Goal: Navigation & Orientation: Find specific page/section

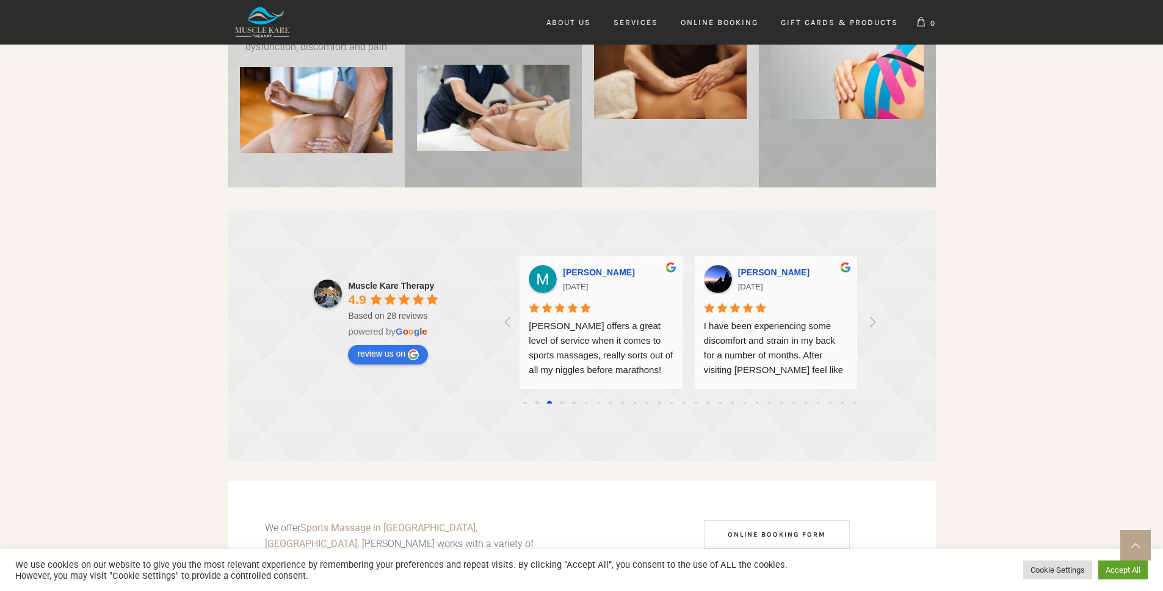
scroll to position [845, 0]
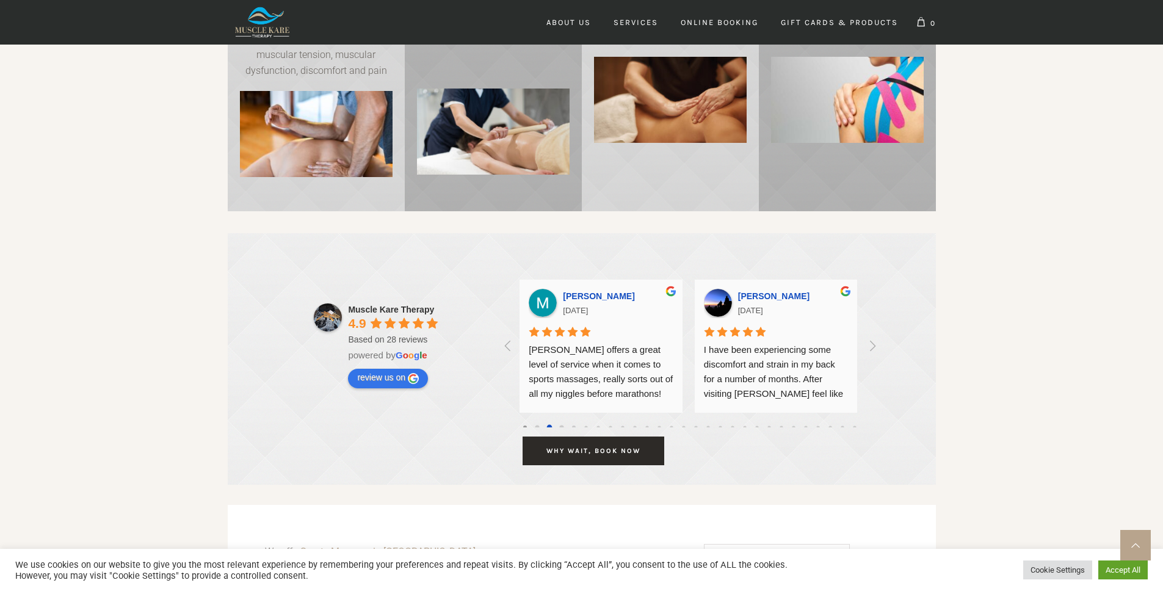
click at [523, 426] on div at bounding box center [525, 428] width 4 height 4
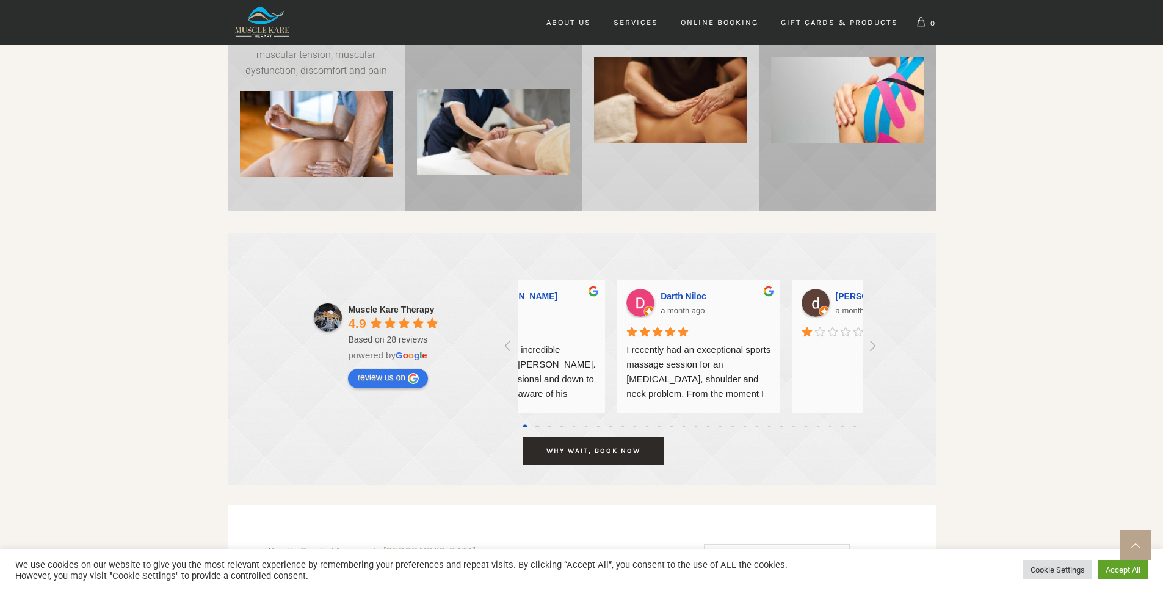
scroll to position [0, 0]
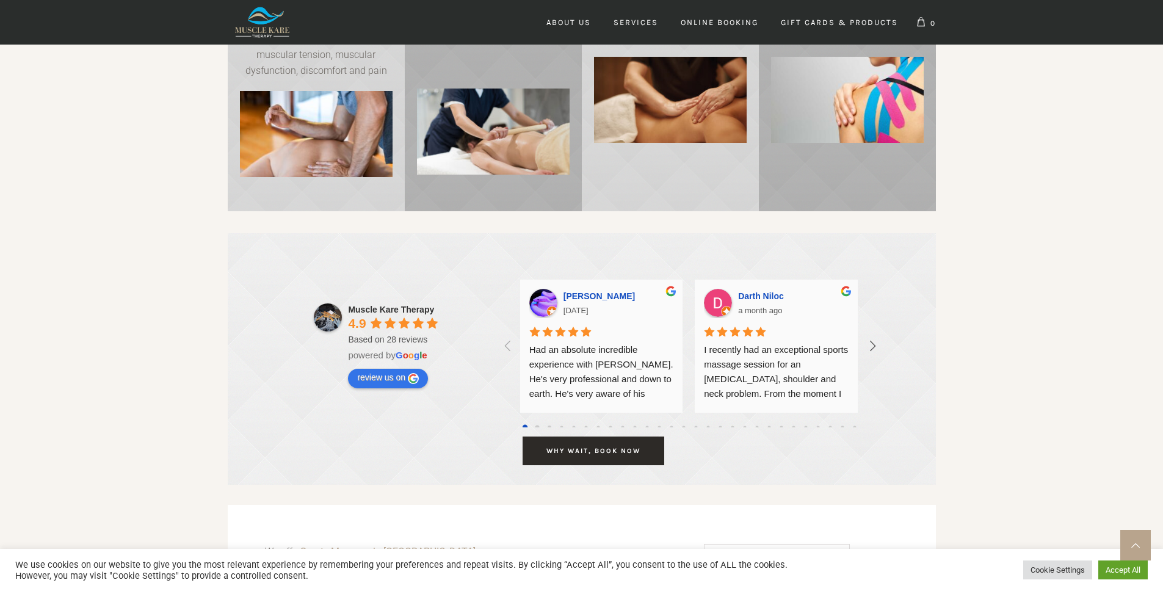
click at [878, 349] on icon at bounding box center [873, 346] width 20 height 20
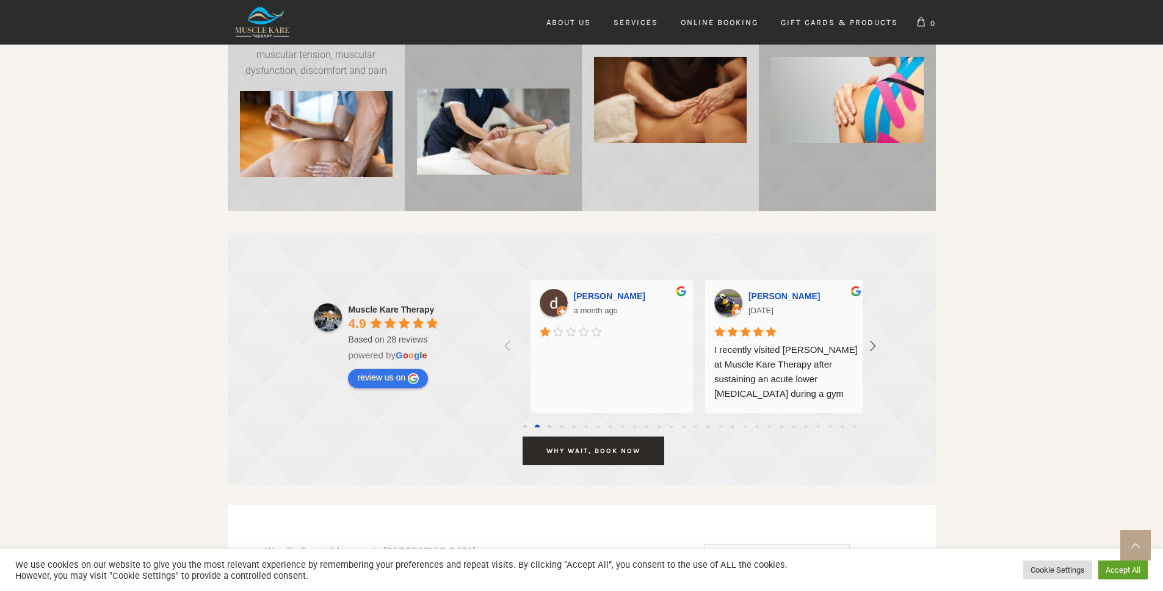
scroll to position [0, 350]
click at [564, 370] on div at bounding box center [602, 373] width 144 height 61
click at [873, 344] on icon at bounding box center [873, 346] width 6 height 10
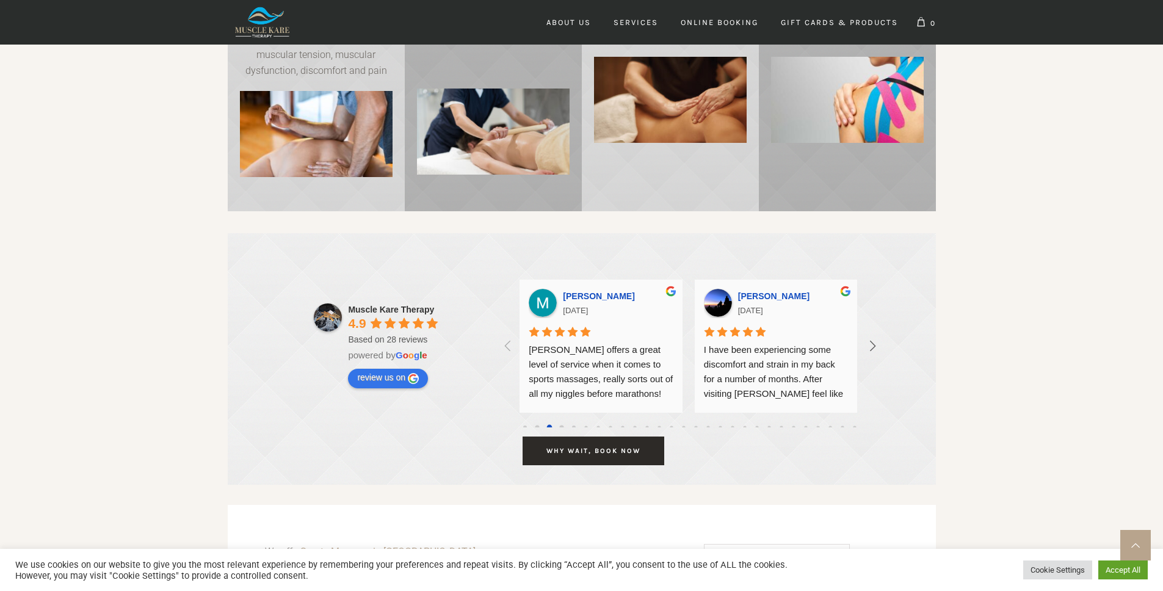
click at [873, 344] on icon at bounding box center [873, 346] width 6 height 10
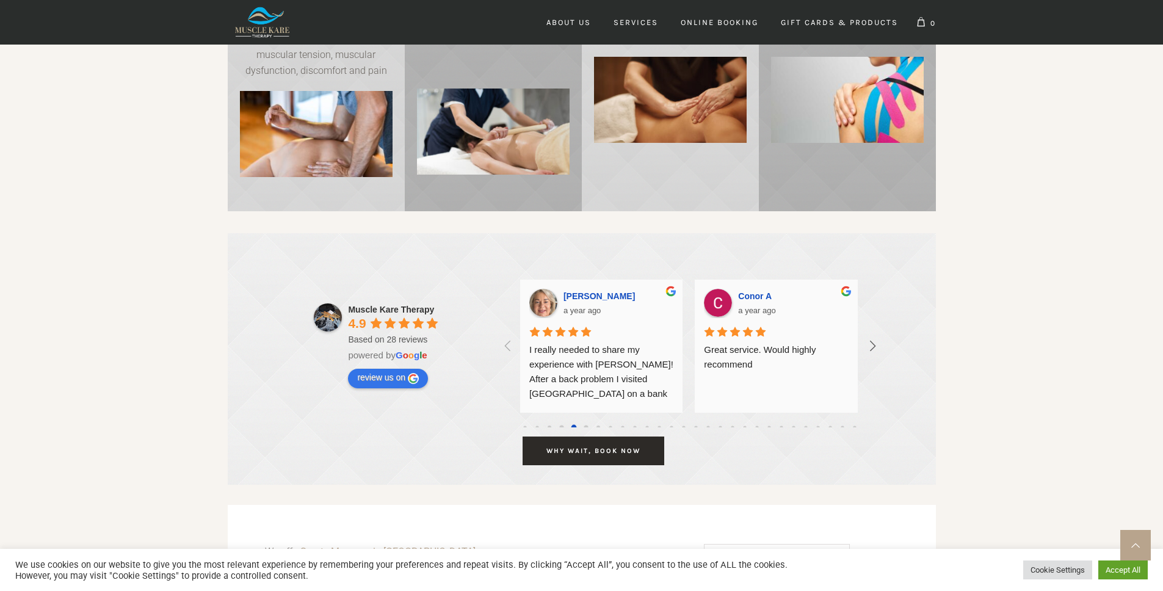
click at [873, 344] on icon at bounding box center [873, 346] width 6 height 10
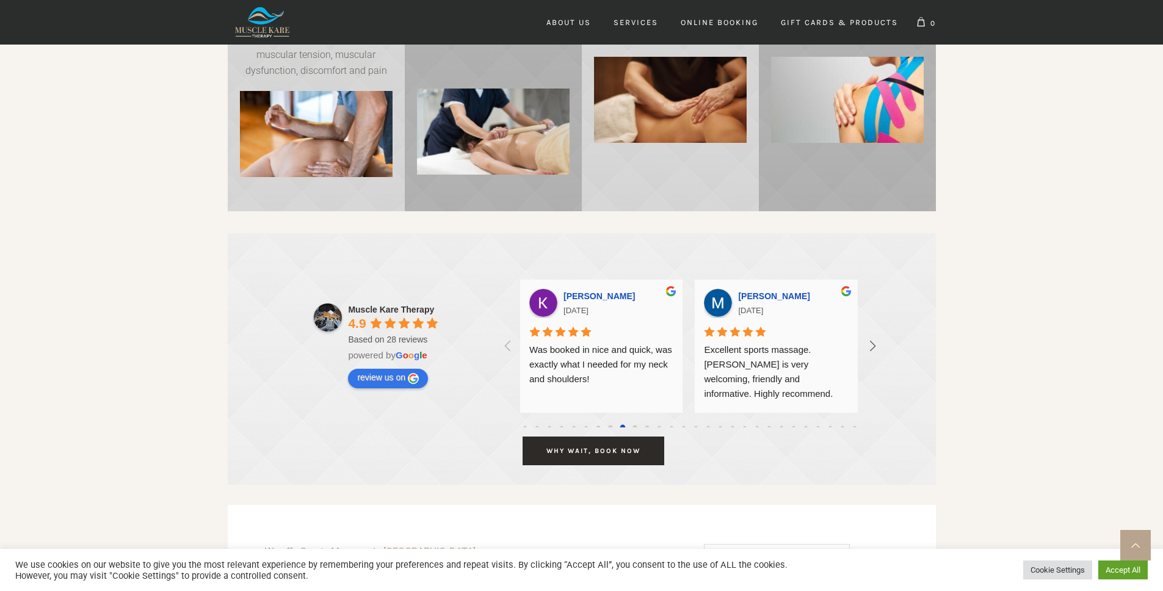
click at [873, 344] on icon at bounding box center [873, 346] width 6 height 10
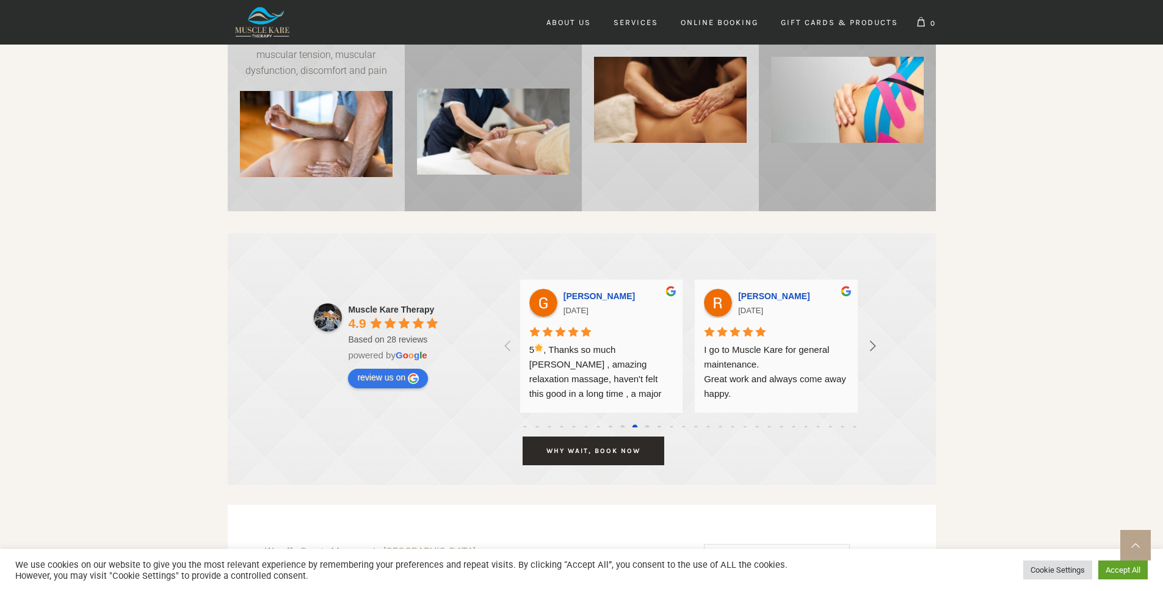
click at [873, 344] on icon at bounding box center [873, 346] width 6 height 10
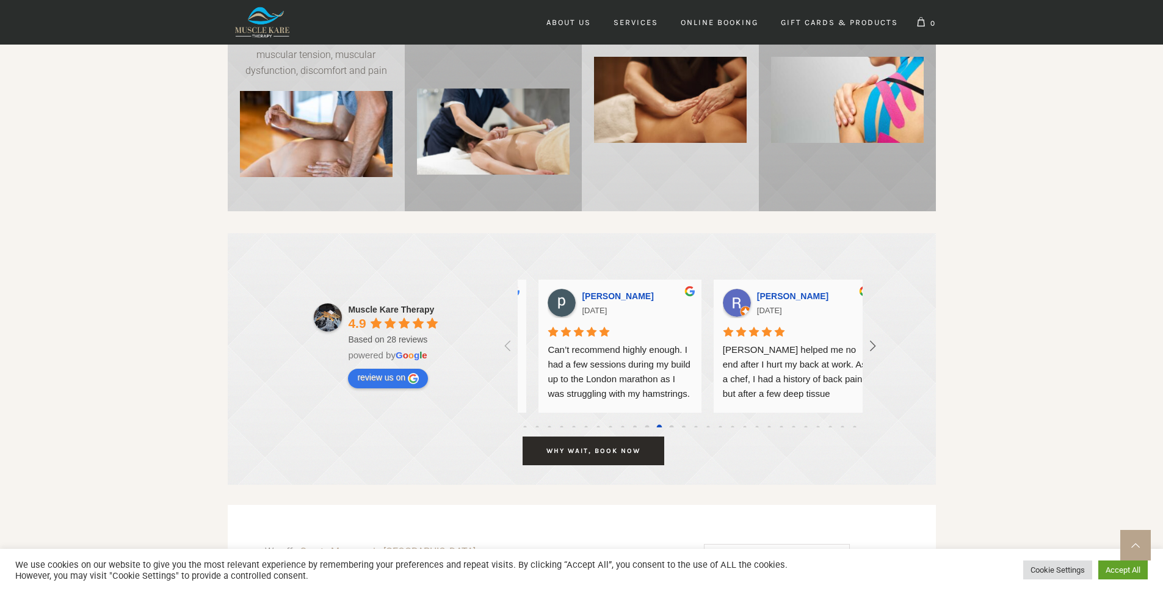
scroll to position [0, 3848]
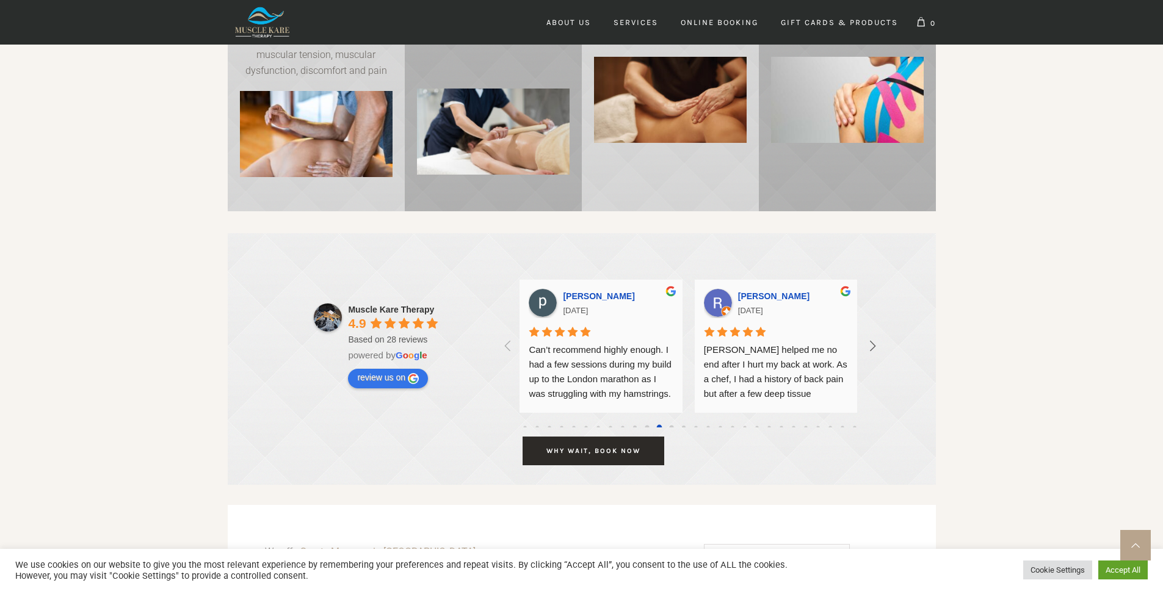
click at [873, 344] on icon at bounding box center [873, 346] width 6 height 10
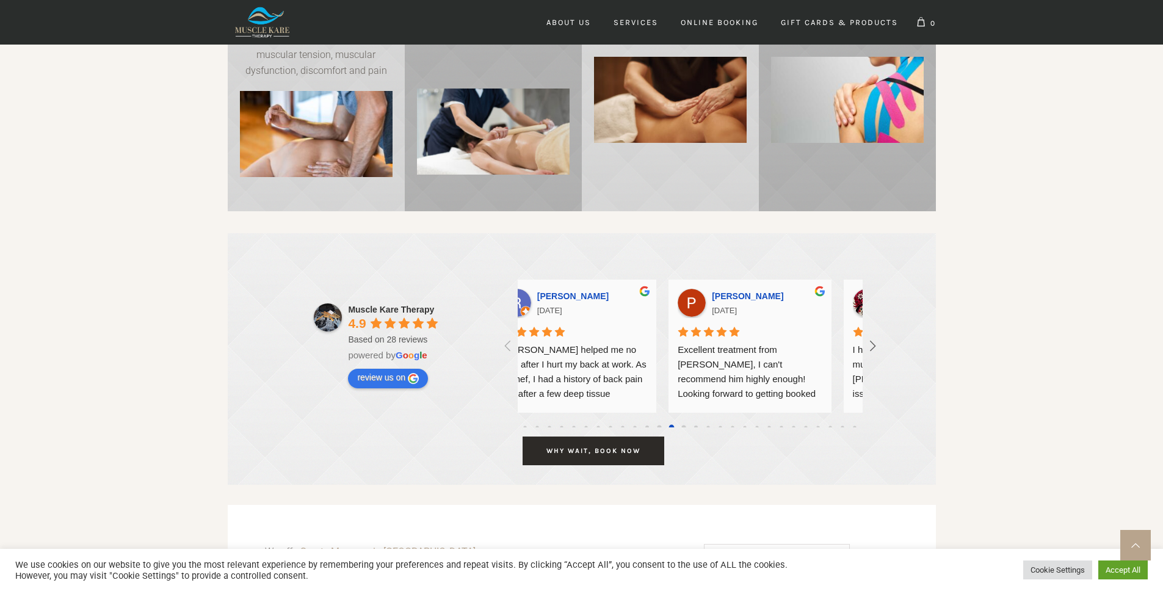
scroll to position [0, 4198]
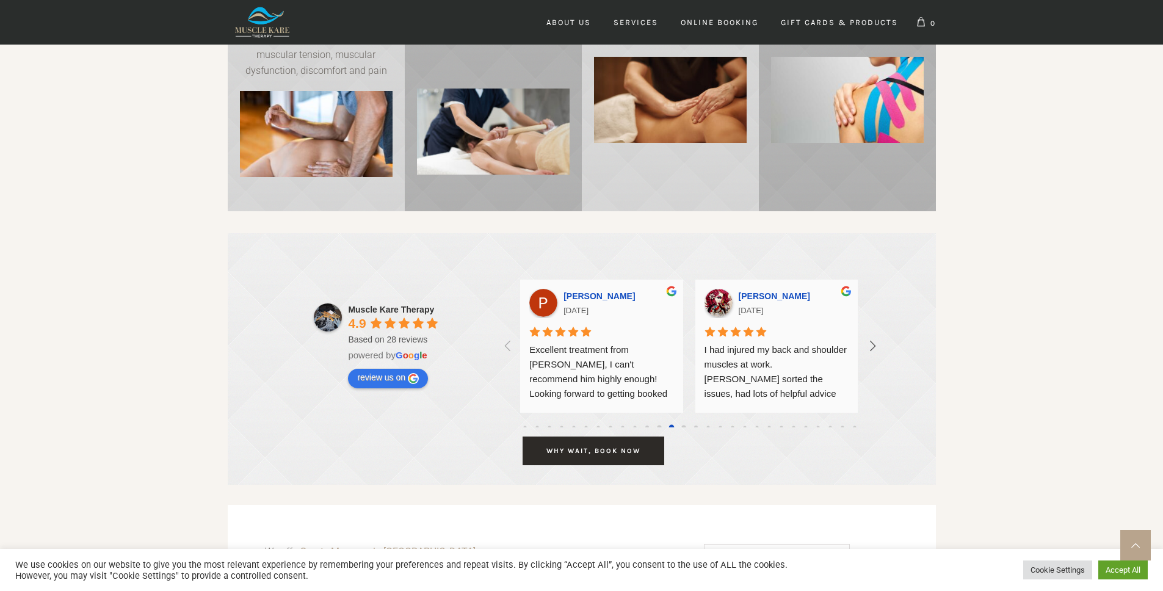
click at [873, 344] on icon at bounding box center [873, 346] width 6 height 10
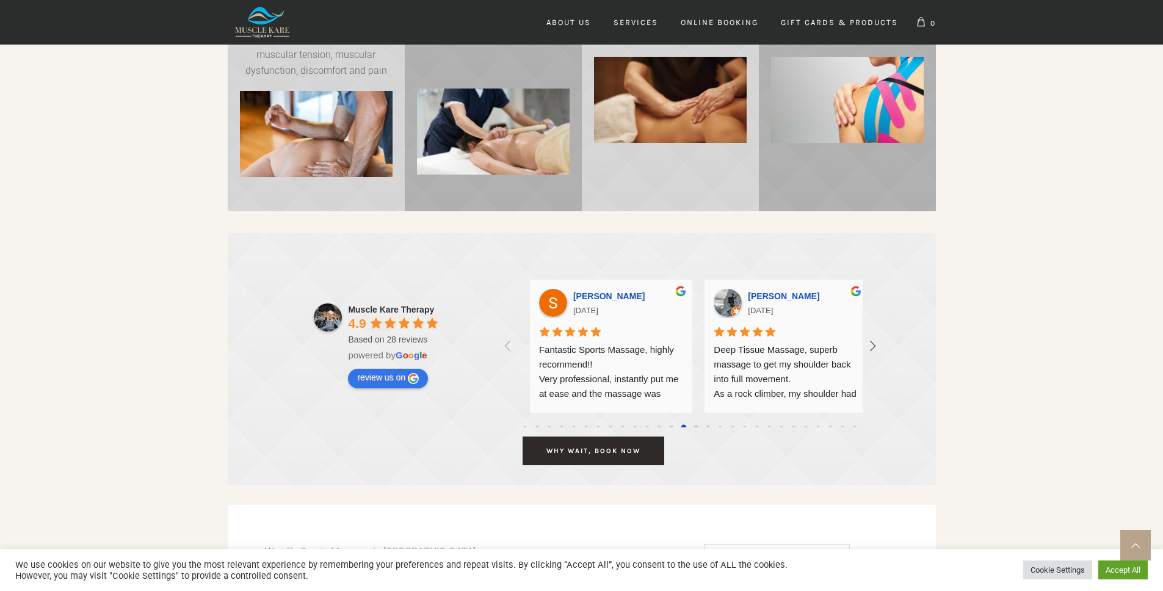
scroll to position [0, 4548]
click at [873, 344] on icon at bounding box center [873, 346] width 6 height 10
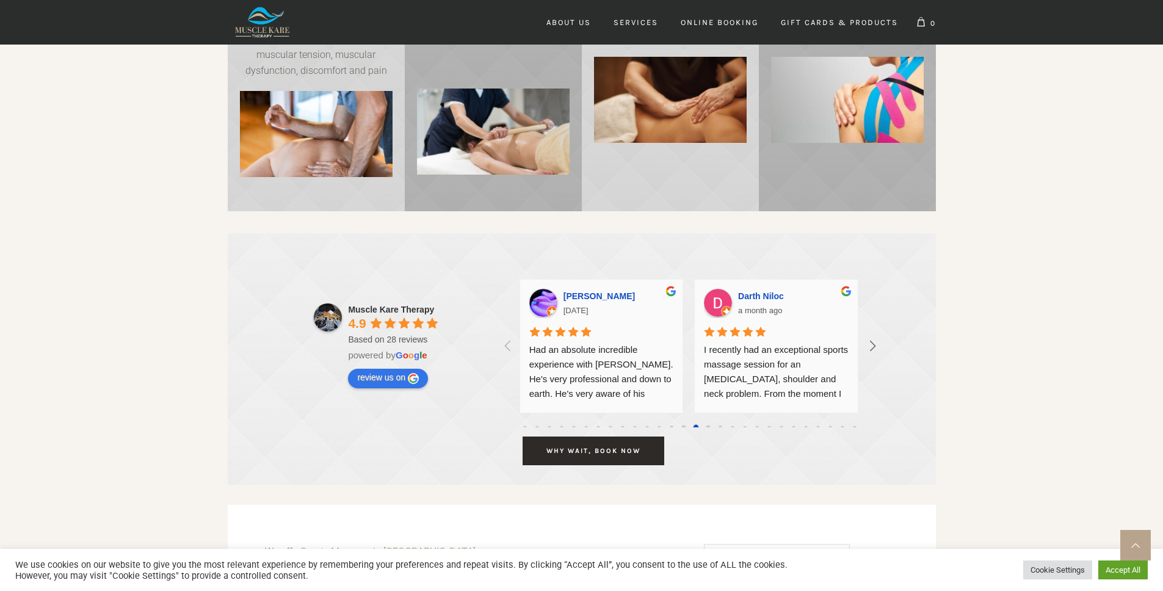
click at [873, 344] on icon at bounding box center [873, 346] width 6 height 10
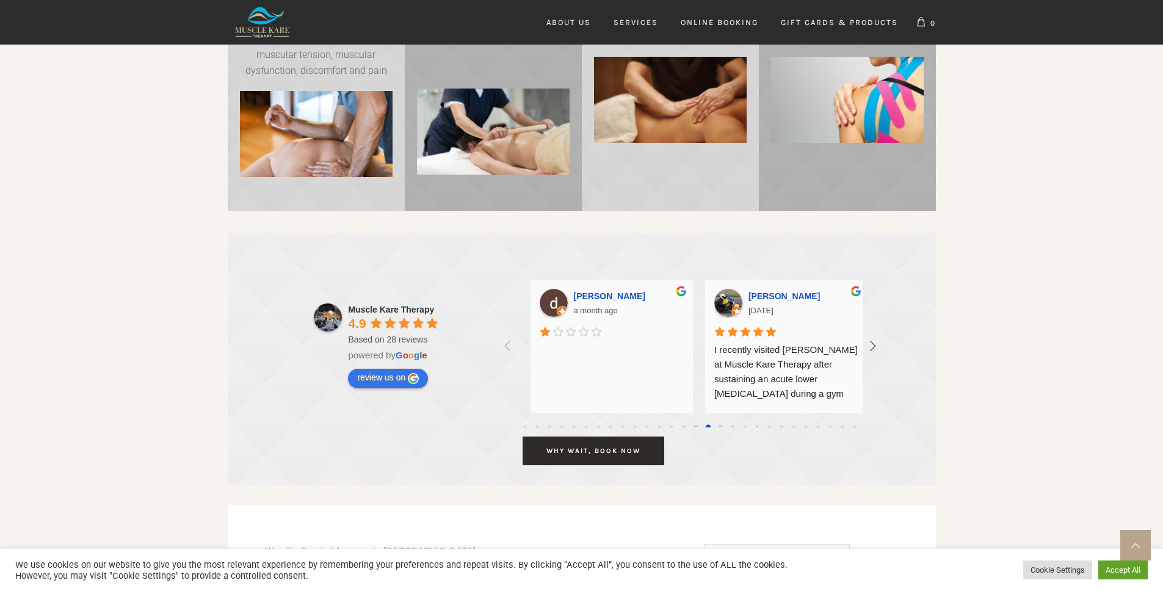
scroll to position [0, 5248]
click at [875, 351] on icon at bounding box center [873, 346] width 20 height 20
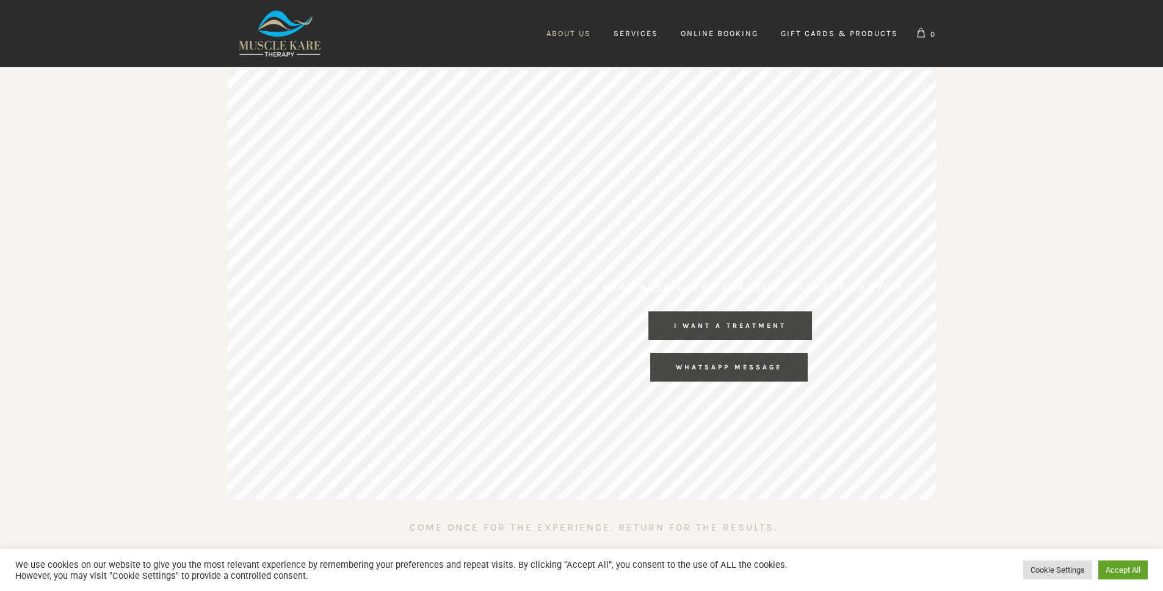
scroll to position [0, 6997]
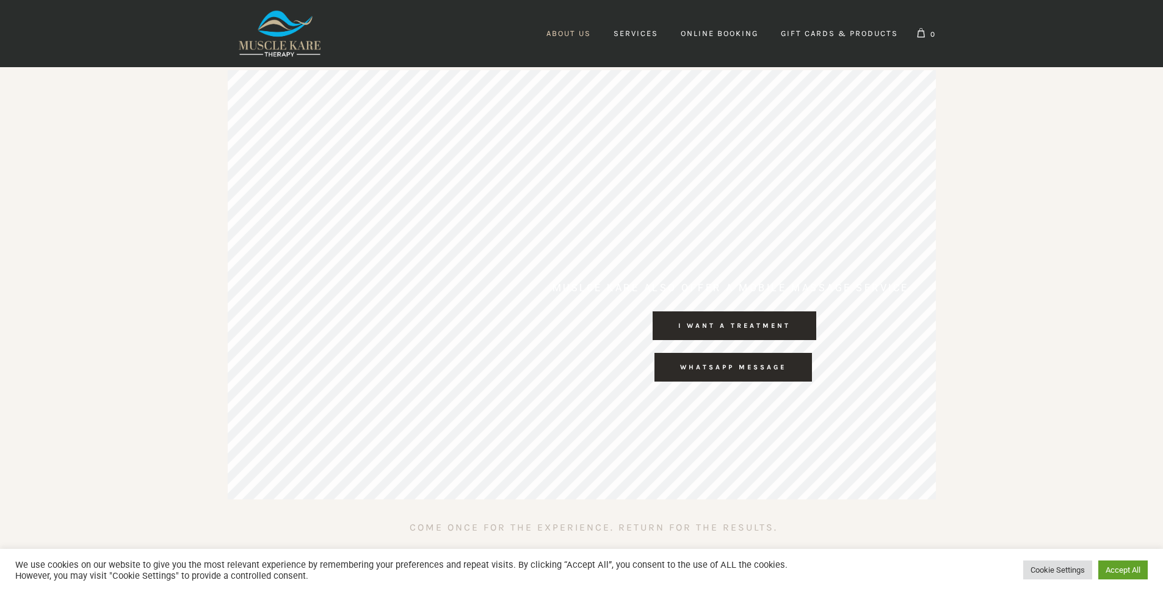
click at [578, 35] on span "About Us" at bounding box center [569, 33] width 45 height 9
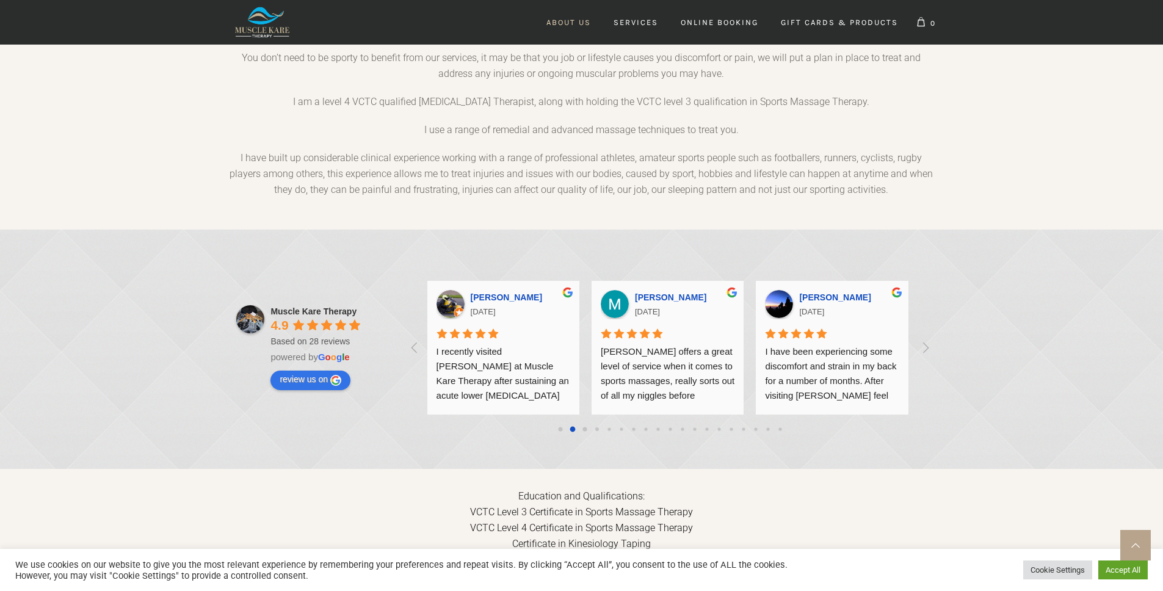
scroll to position [826, 0]
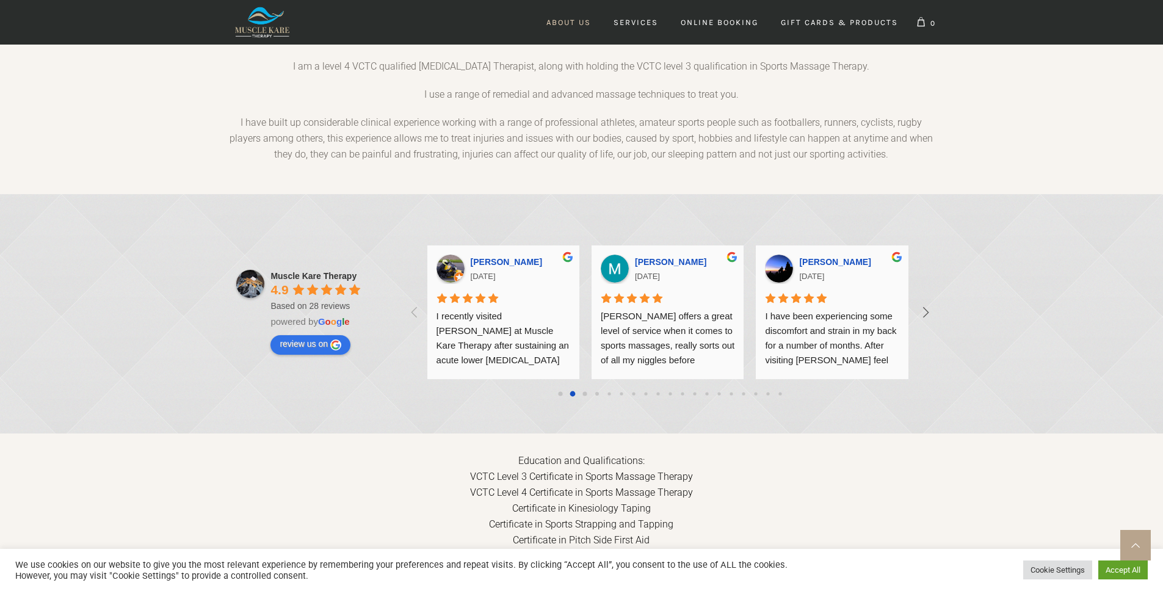
click at [921, 302] on icon at bounding box center [926, 312] width 20 height 20
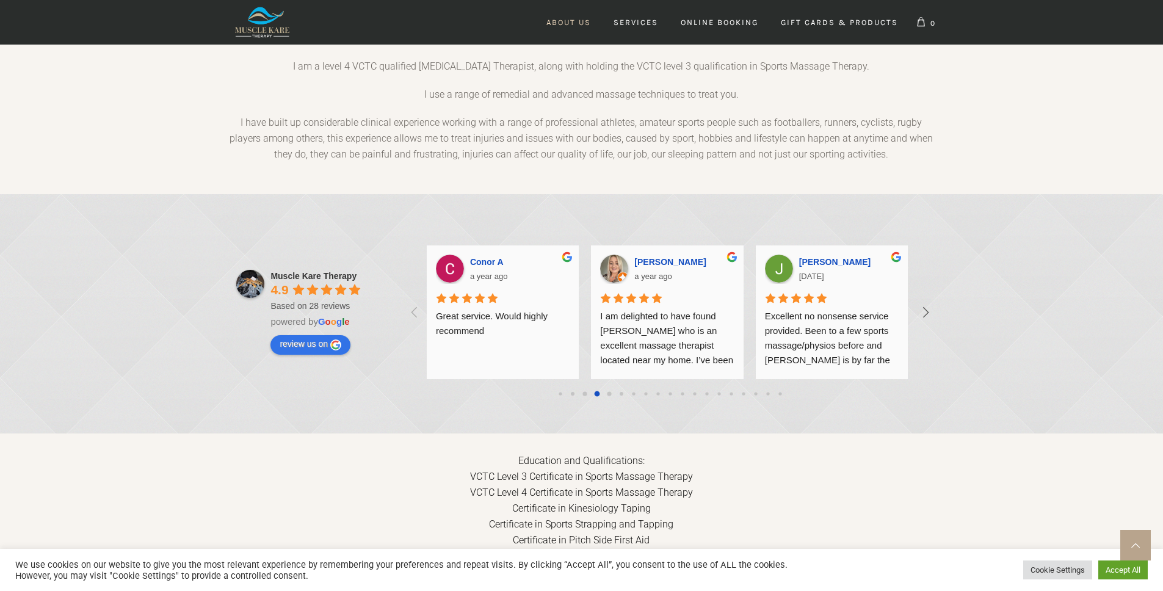
click at [922, 302] on icon at bounding box center [926, 312] width 20 height 20
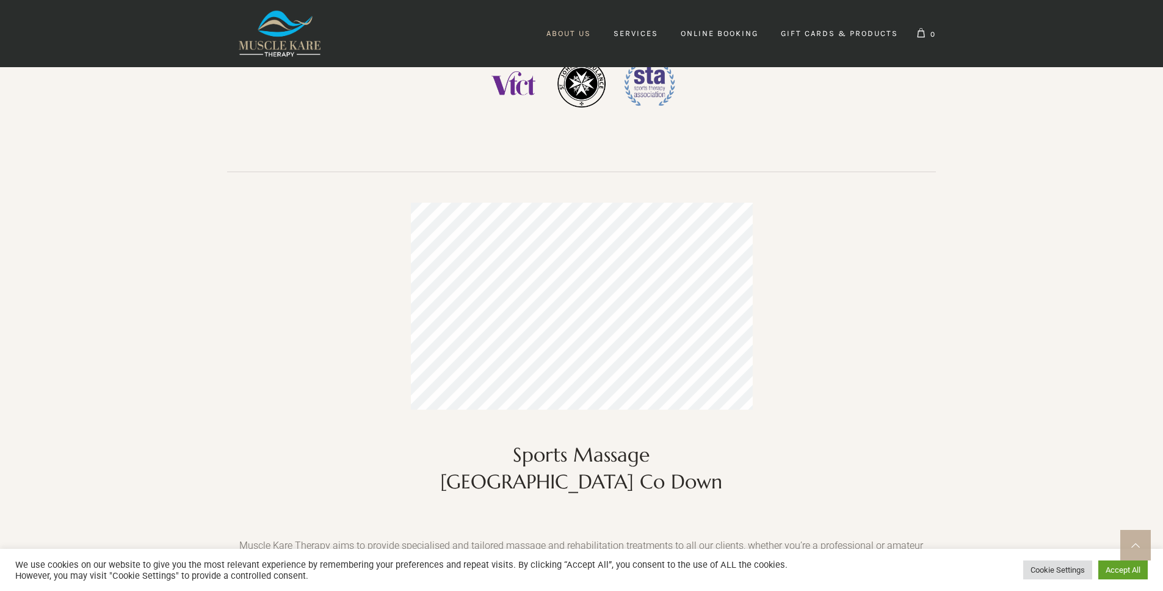
scroll to position [0, 0]
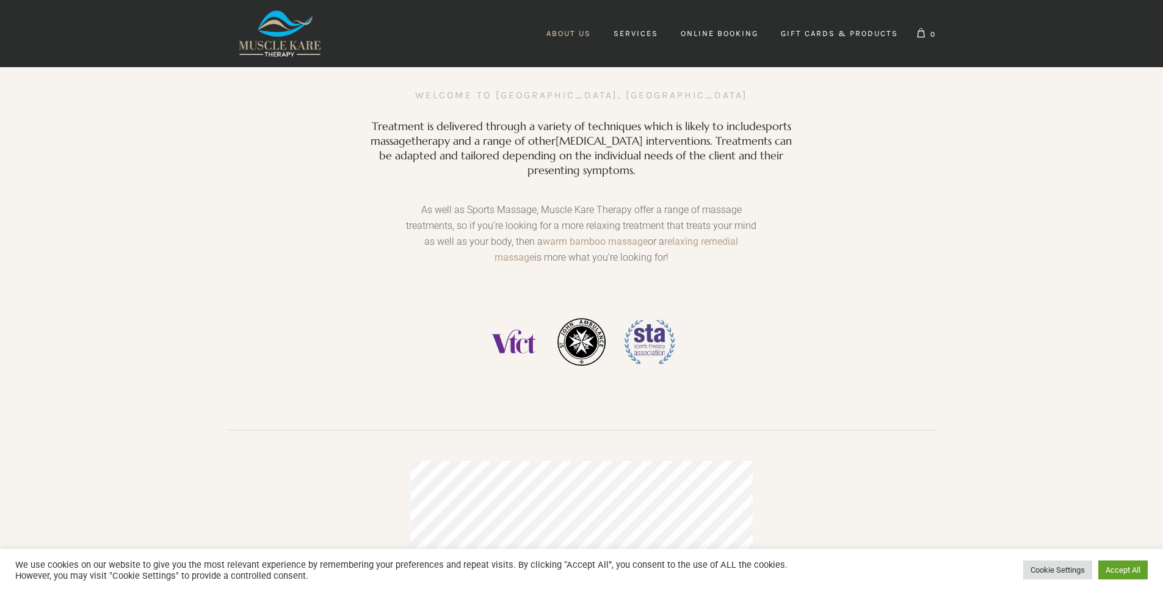
click at [274, 46] on img at bounding box center [280, 33] width 105 height 67
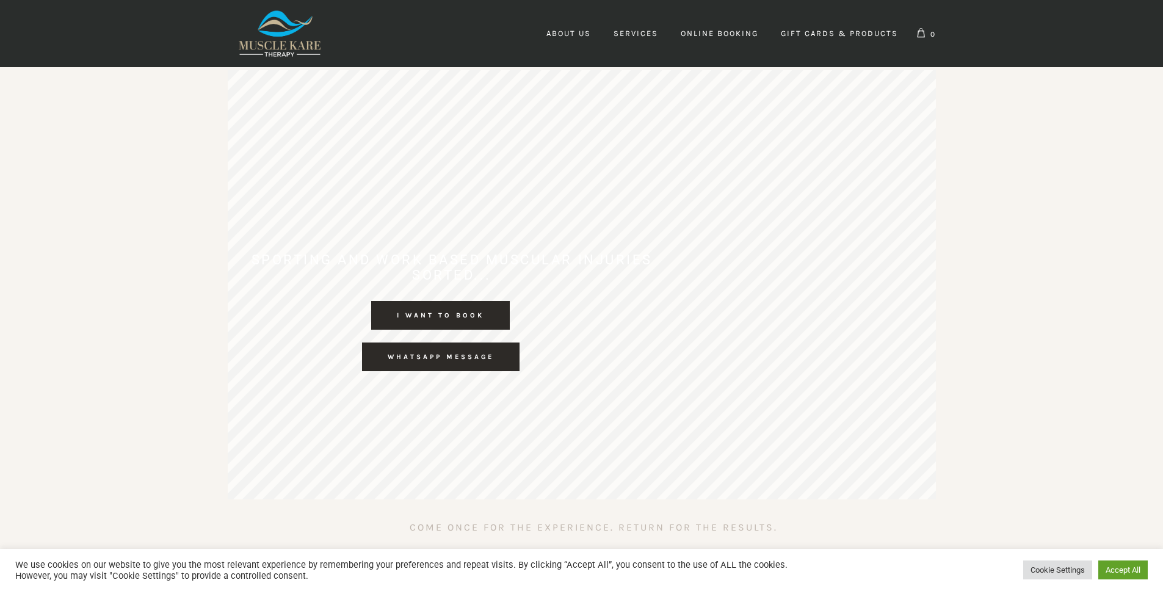
scroll to position [0, 700]
